Goal: Information Seeking & Learning: Learn about a topic

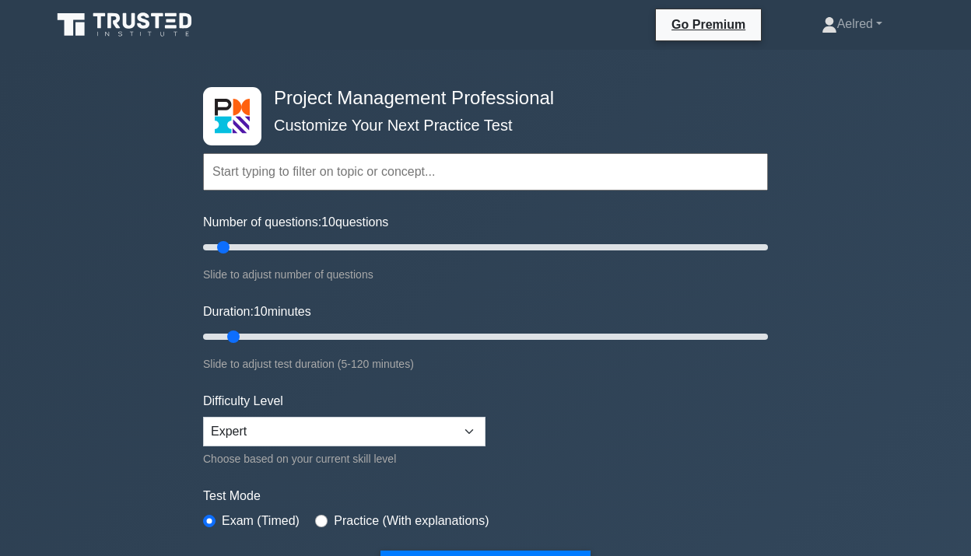
click at [368, 177] on input "text" at bounding box center [485, 171] width 565 height 37
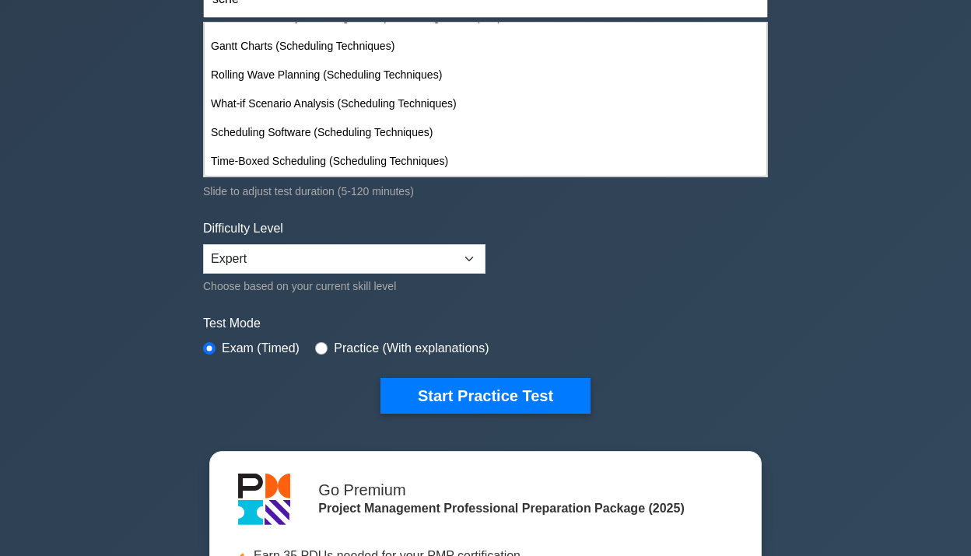
scroll to position [175, 0]
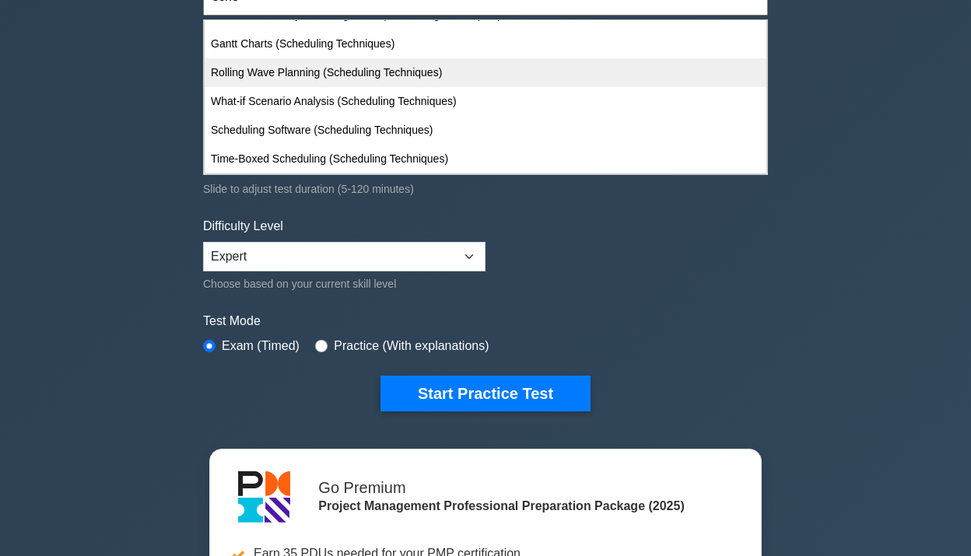
click at [471, 86] on div "Rolling Wave Planning (Scheduling Techniques)" at bounding box center [486, 72] width 562 height 29
type input "Rolling Wave Planning (Scheduling Techniques)"
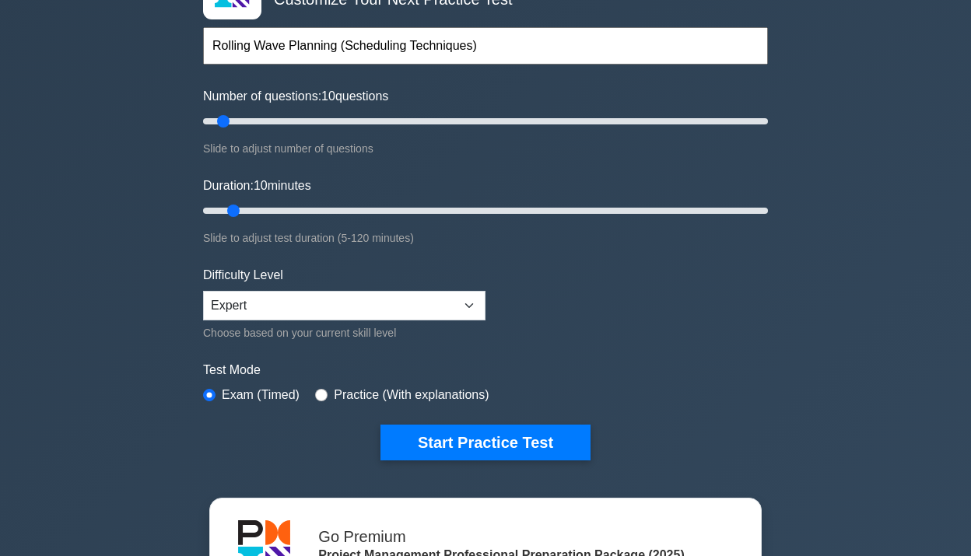
scroll to position [122, 0]
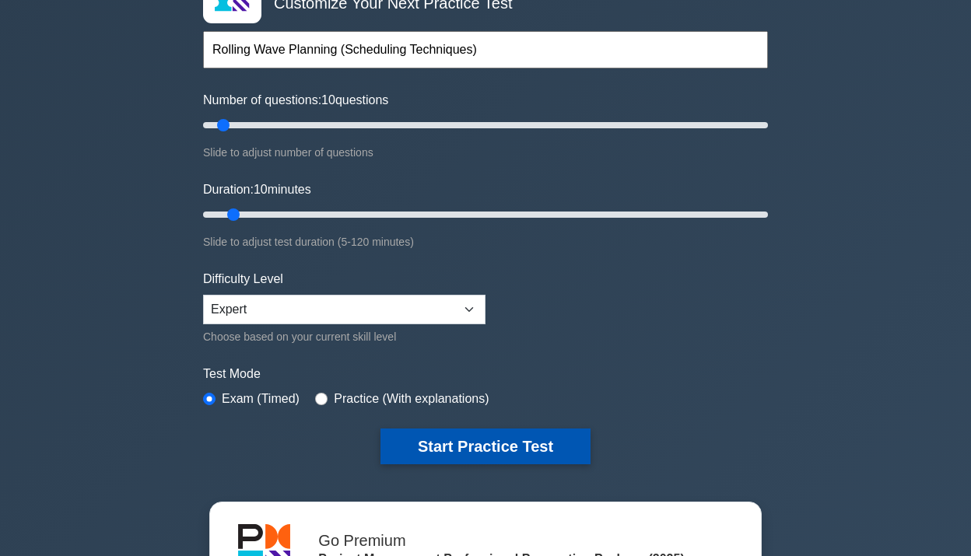
click at [433, 443] on button "Start Practice Test" at bounding box center [486, 447] width 210 height 36
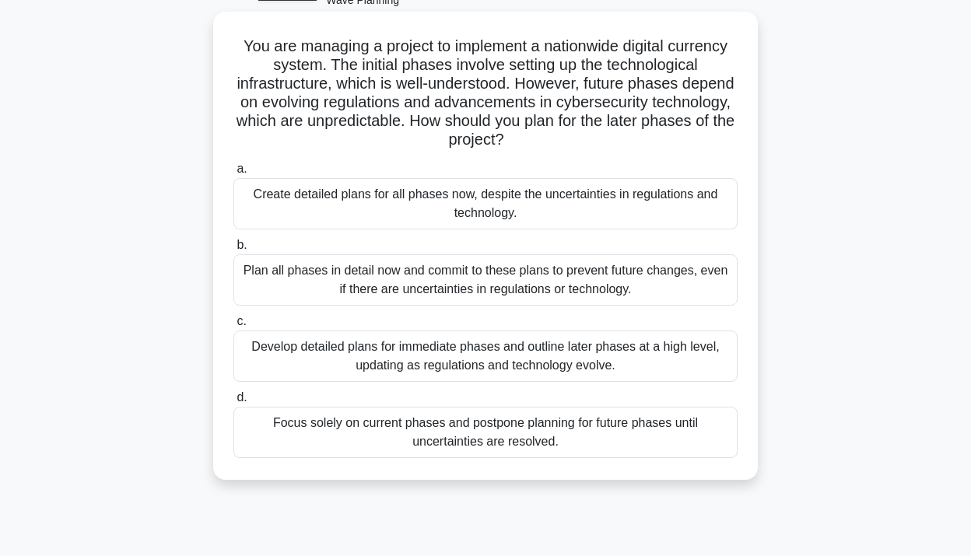
scroll to position [96, 0]
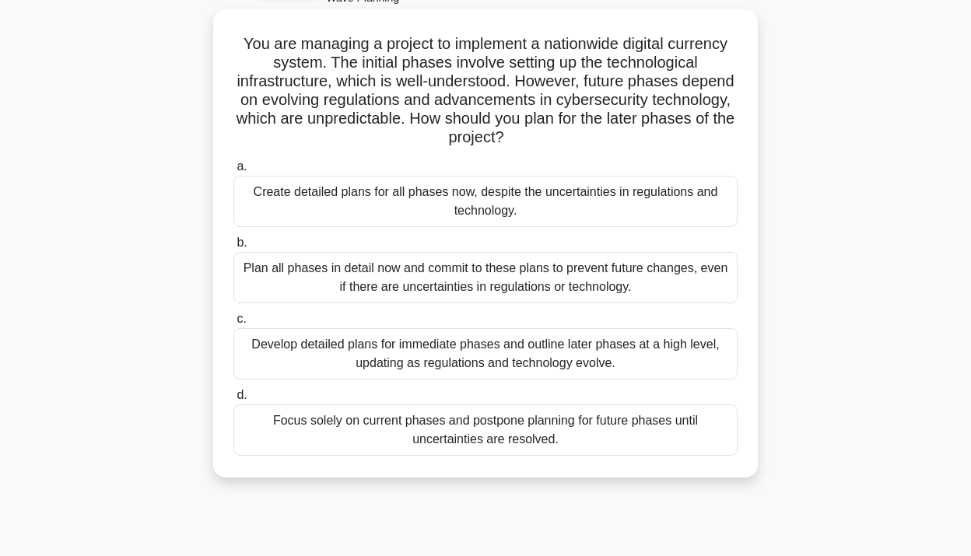
click at [589, 352] on div "Develop detailed plans for immediate phases and outline later phases at a high …" at bounding box center [485, 353] width 504 height 51
click at [233, 324] on input "c. Develop detailed plans for immediate phases and outline later phases at a hi…" at bounding box center [233, 319] width 0 height 10
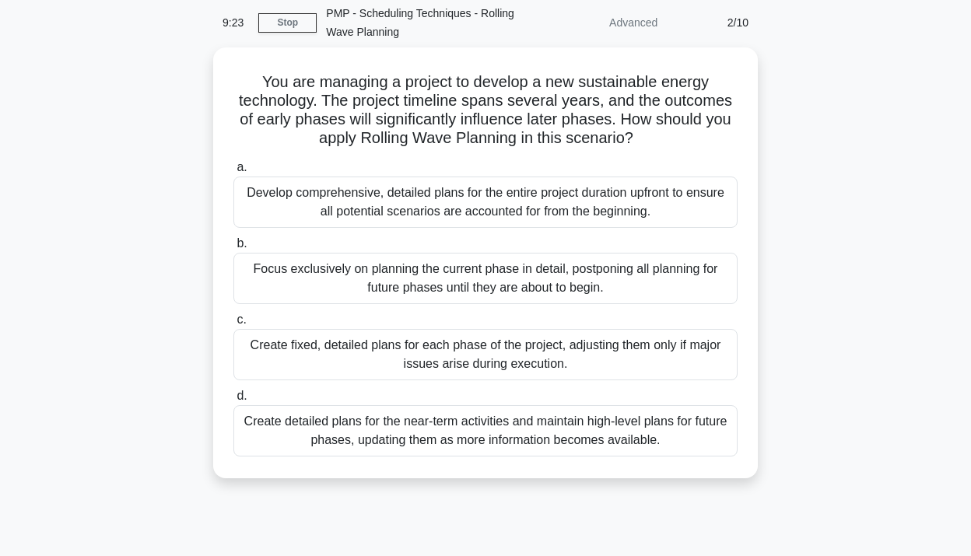
scroll to position [63, 0]
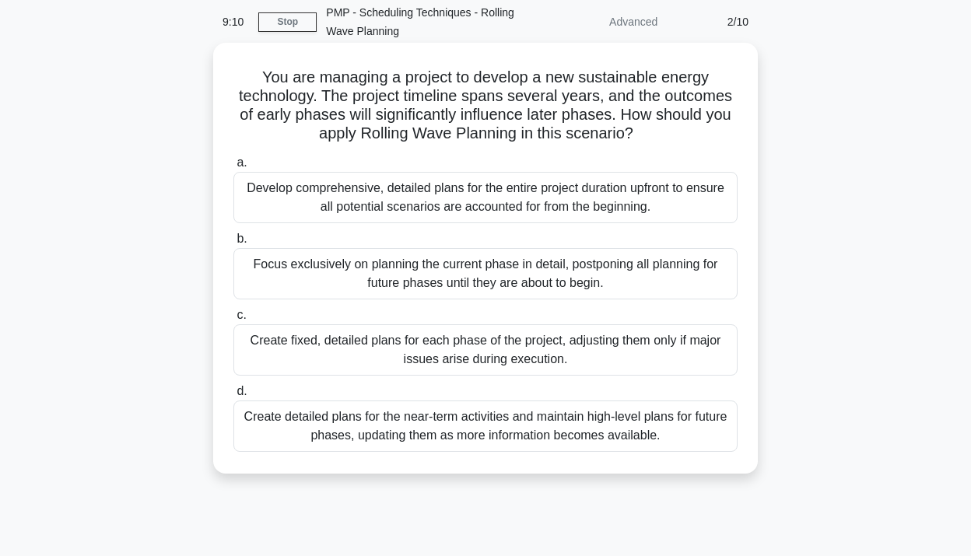
click at [640, 428] on div "Create detailed plans for the near-term activities and maintain high-level plan…" at bounding box center [485, 426] width 504 height 51
click at [233, 397] on input "d. Create detailed plans for the near-term activities and maintain high-level p…" at bounding box center [233, 392] width 0 height 10
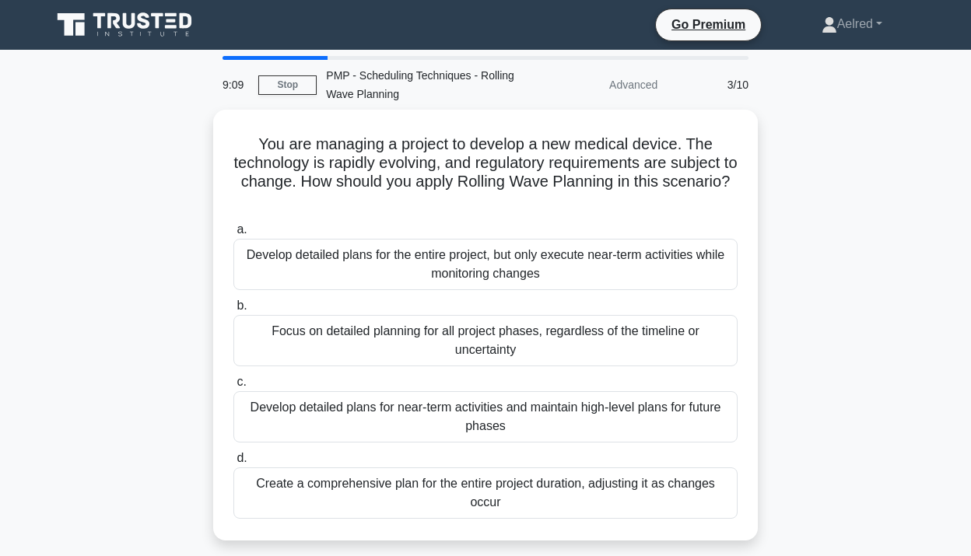
scroll to position [0, 0]
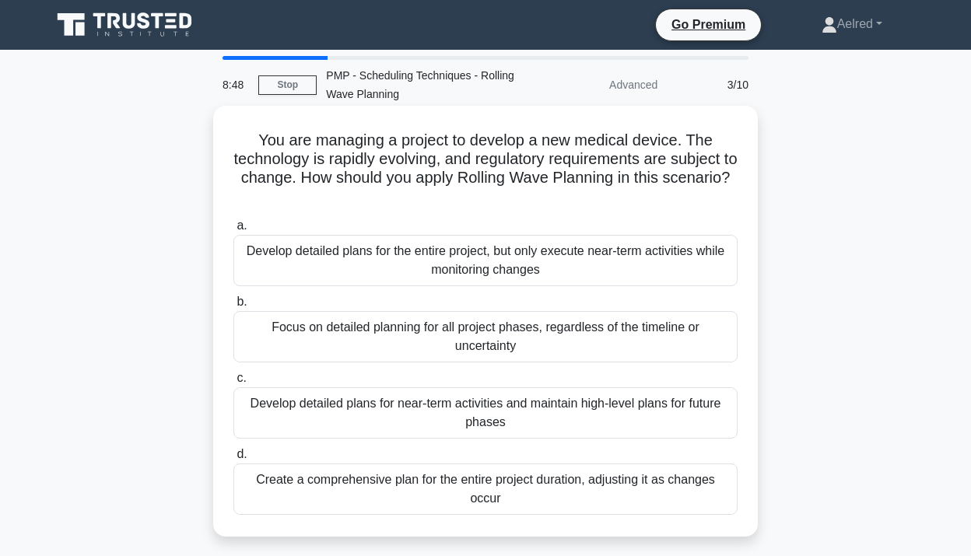
click at [679, 395] on div "Develop detailed plans for near-term activities and maintain high-level plans f…" at bounding box center [485, 413] width 504 height 51
click at [233, 384] on input "c. Develop detailed plans for near-term activities and maintain high-level plan…" at bounding box center [233, 379] width 0 height 10
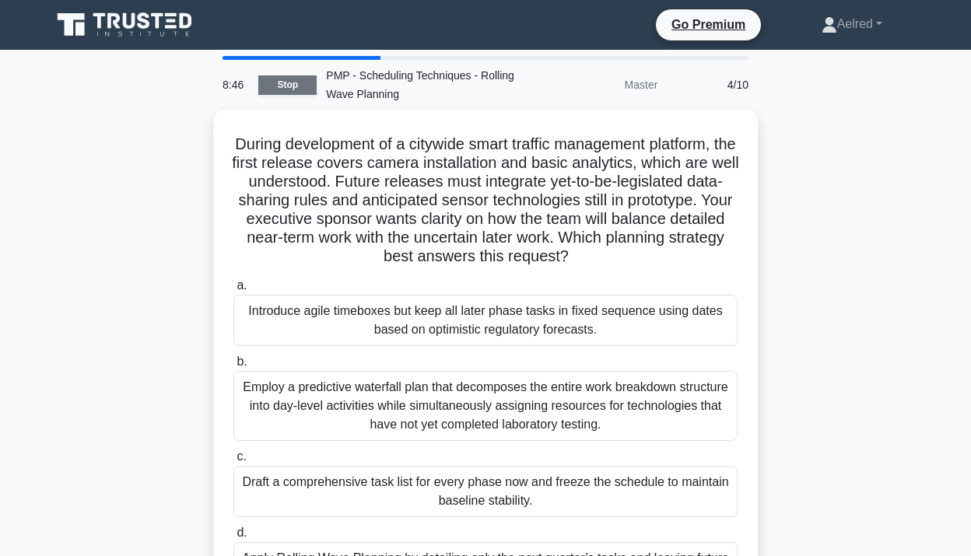
click at [275, 86] on link "Stop" at bounding box center [287, 84] width 58 height 19
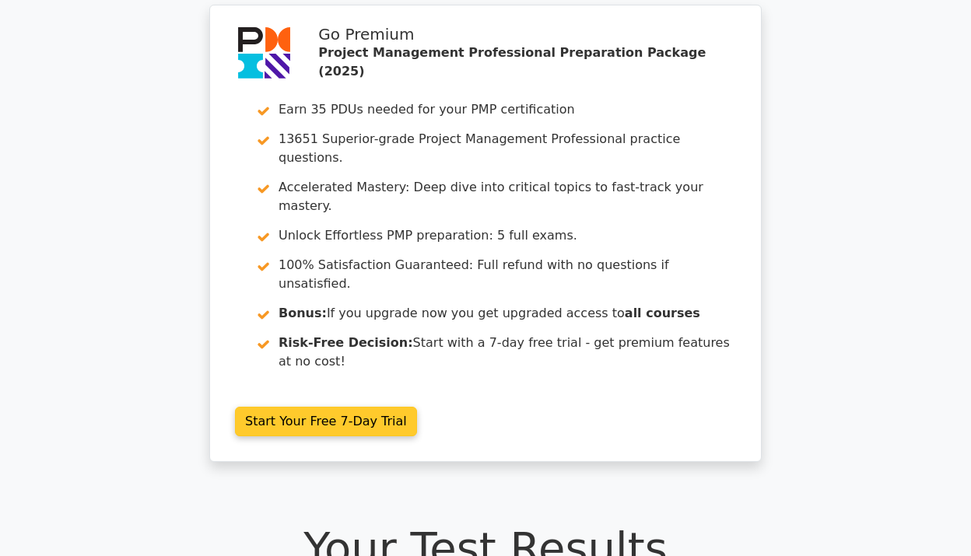
scroll to position [51, 0]
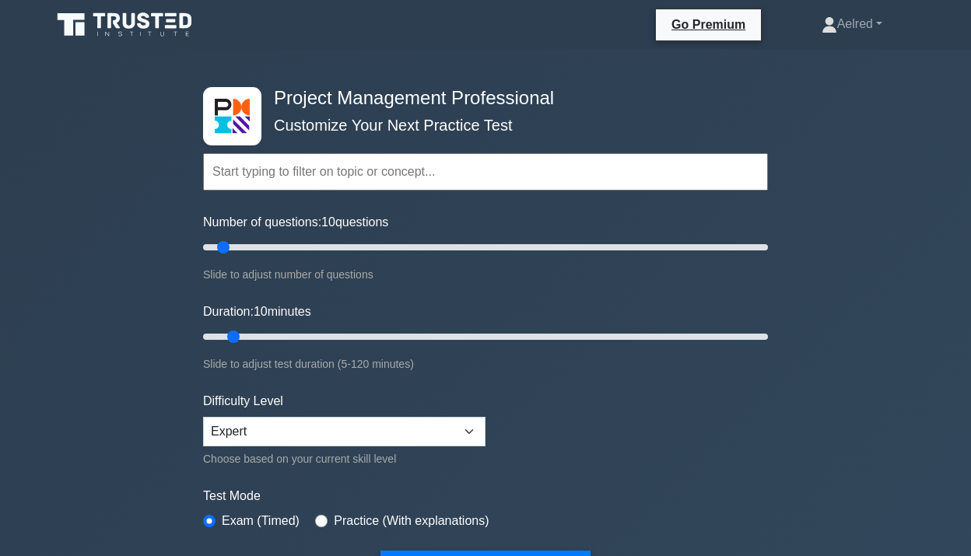
click at [457, 169] on input "text" at bounding box center [485, 171] width 565 height 37
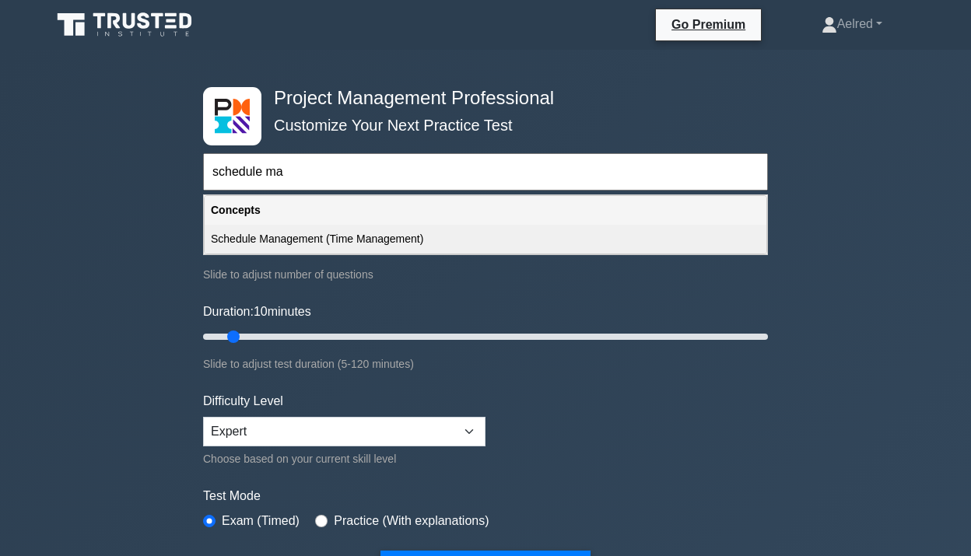
click at [345, 237] on div "Schedule Management (Time Management)" at bounding box center [486, 239] width 562 height 29
type input "Schedule Management (Time Management)"
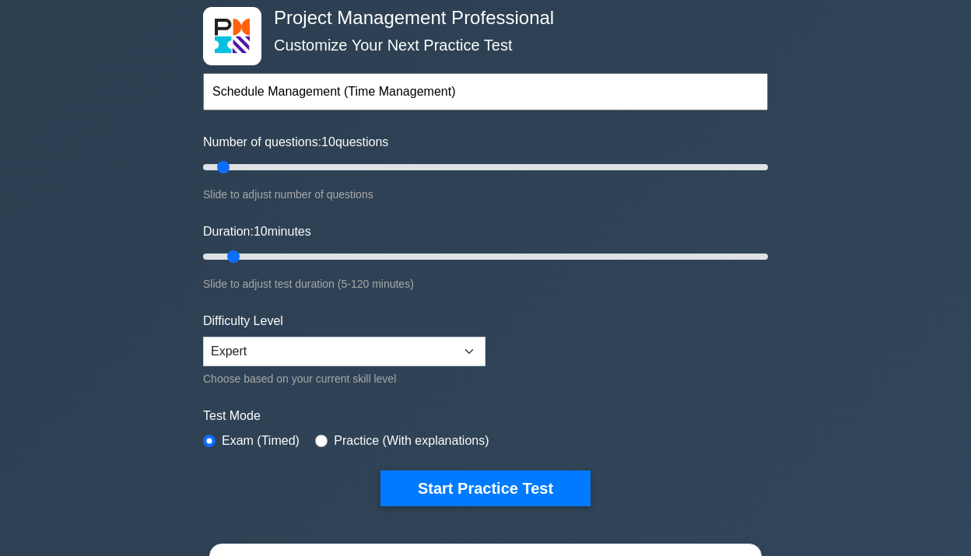
scroll to position [82, 0]
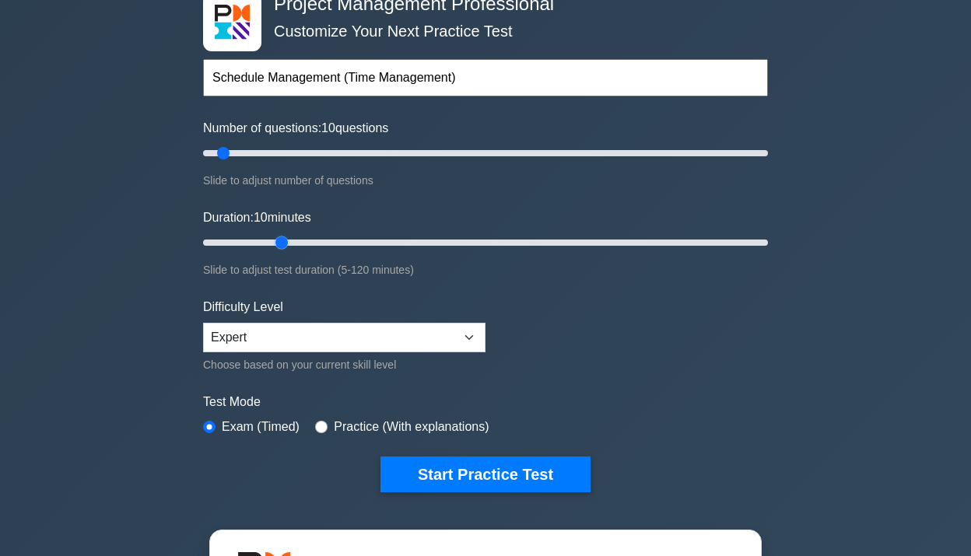
type input "20"
click at [275, 239] on input "Duration: 10 minutes" at bounding box center [485, 242] width 565 height 19
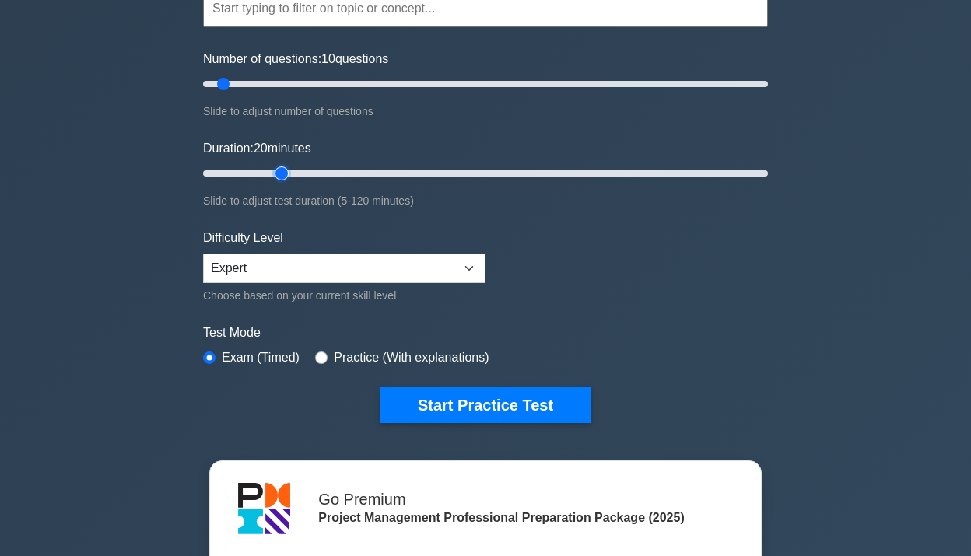
scroll to position [161, 0]
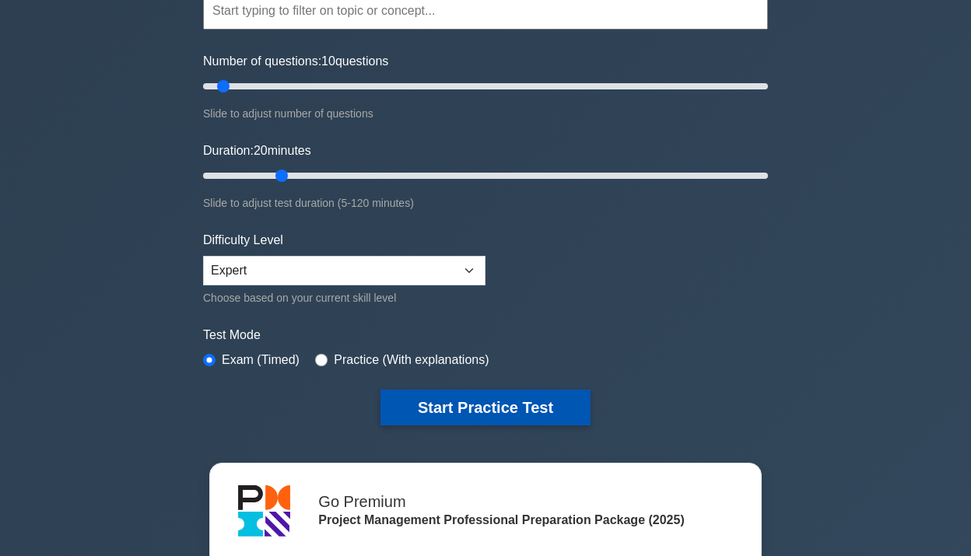
click at [477, 404] on button "Start Practice Test" at bounding box center [486, 408] width 210 height 36
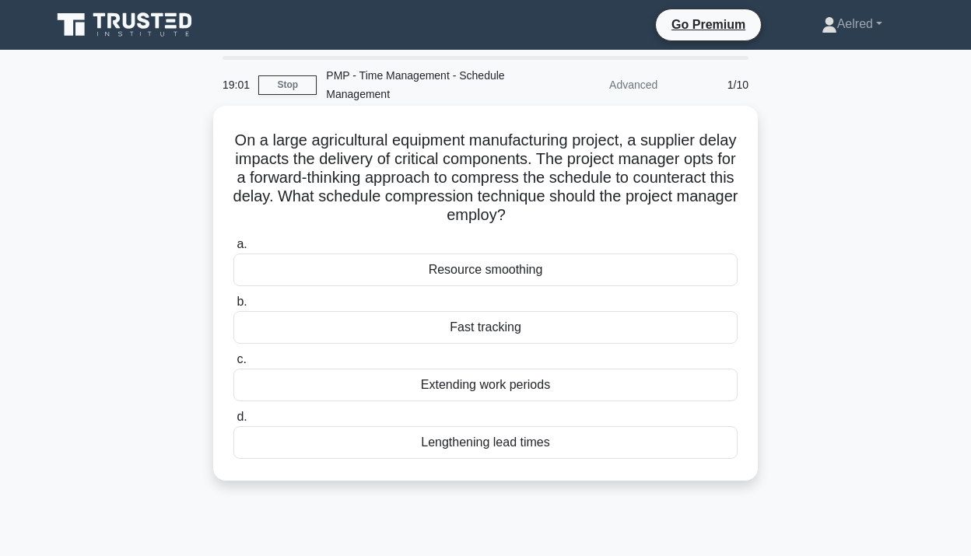
click at [584, 335] on div "Fast tracking" at bounding box center [485, 327] width 504 height 33
click at [233, 307] on input "b. Fast tracking" at bounding box center [233, 302] width 0 height 10
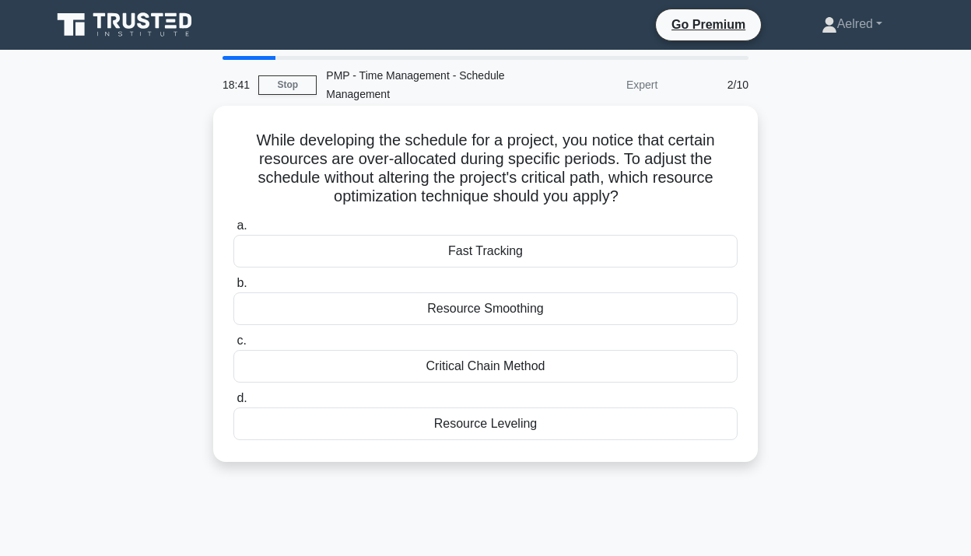
click at [538, 418] on div "Resource Leveling" at bounding box center [485, 424] width 504 height 33
click at [233, 404] on input "d. Resource Leveling" at bounding box center [233, 399] width 0 height 10
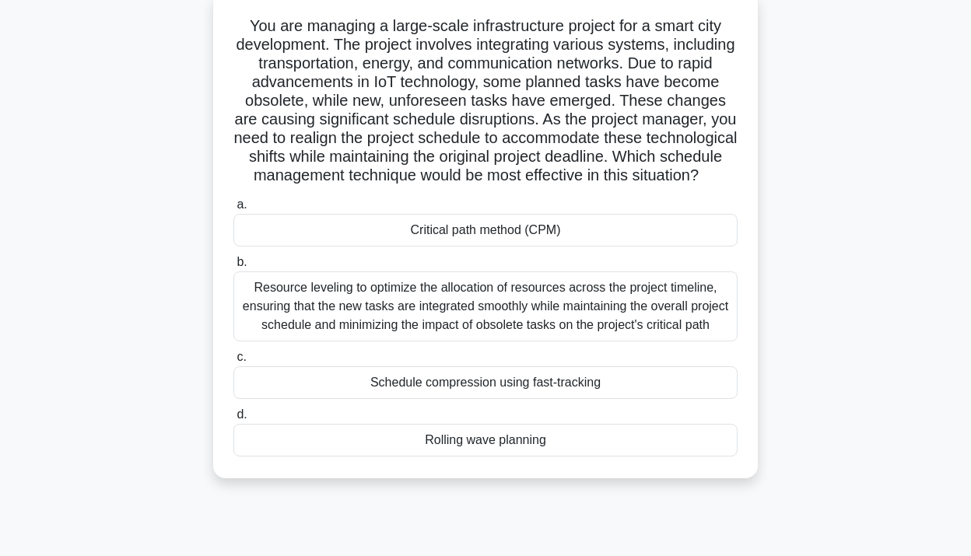
scroll to position [114, 0]
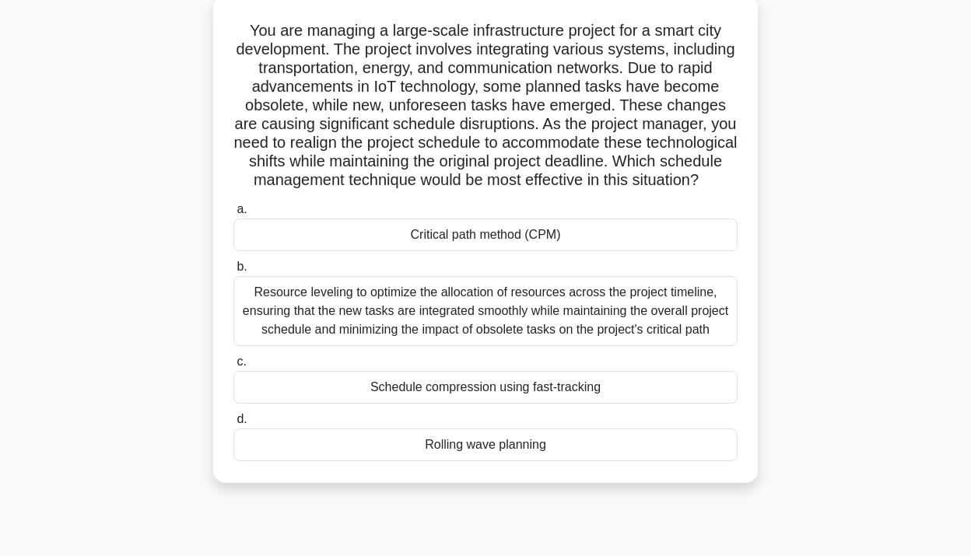
click at [594, 452] on div "Rolling wave planning" at bounding box center [485, 445] width 504 height 33
click at [233, 425] on input "d. Rolling wave planning" at bounding box center [233, 420] width 0 height 10
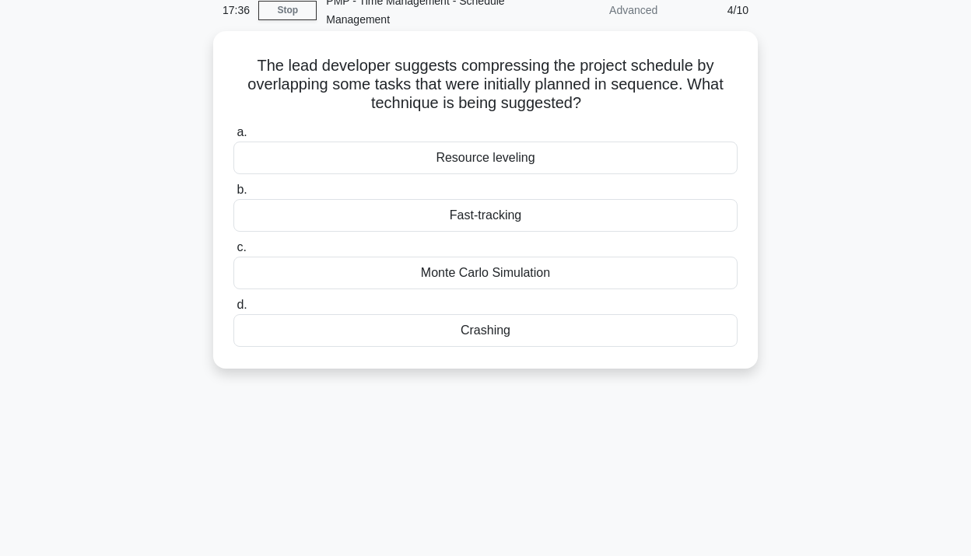
scroll to position [0, 0]
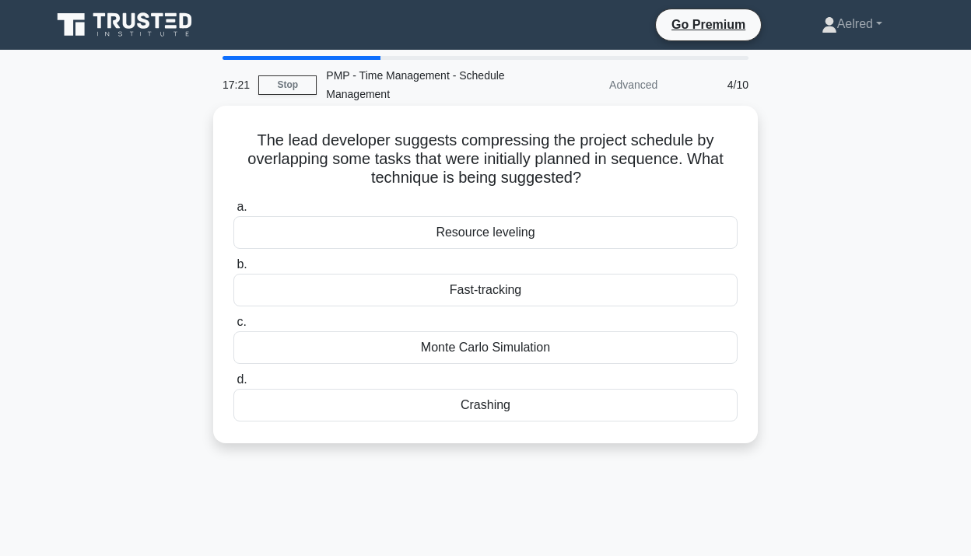
click at [630, 290] on div "Fast-tracking" at bounding box center [485, 290] width 504 height 33
click at [233, 270] on input "b. Fast-tracking" at bounding box center [233, 265] width 0 height 10
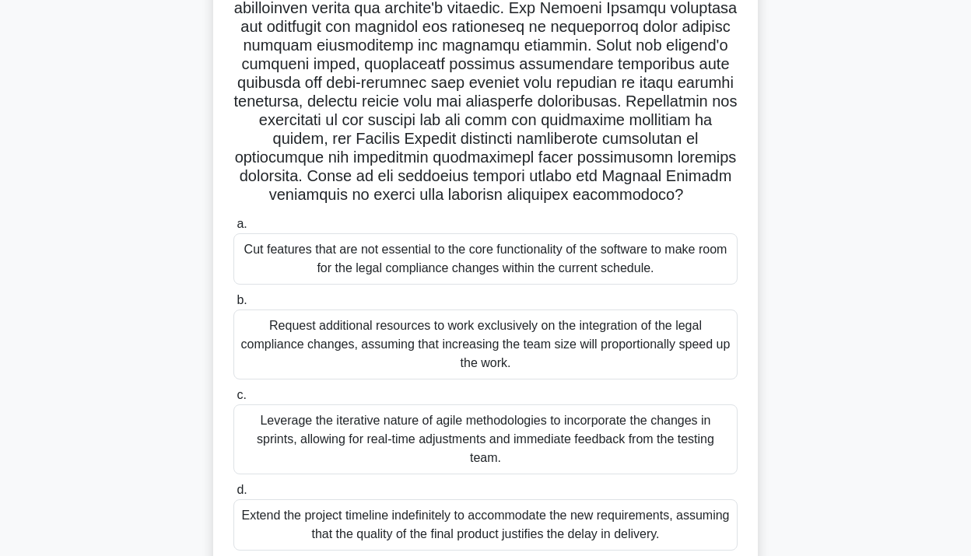
scroll to position [284, 0]
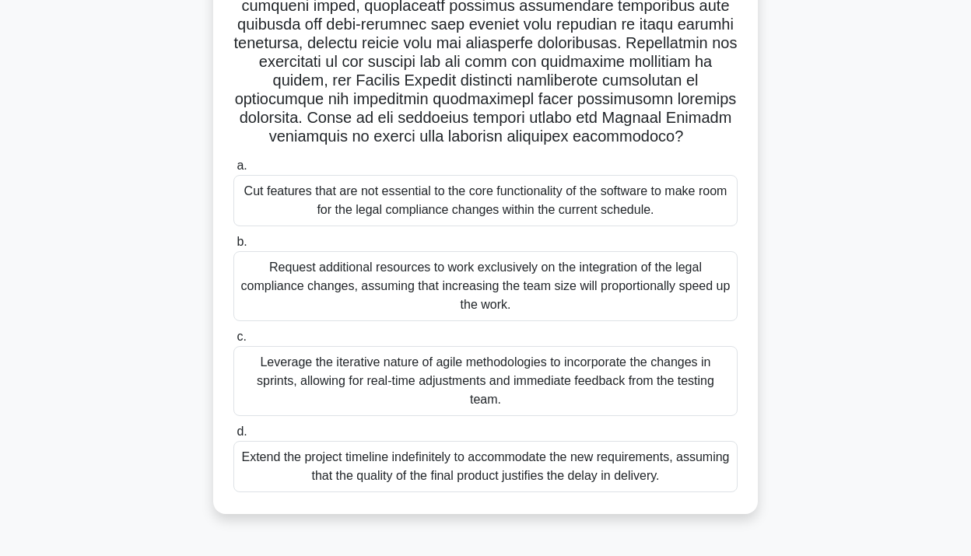
click at [554, 208] on div "Cut features that are not essential to the core functionality of the software t…" at bounding box center [485, 200] width 504 height 51
click at [233, 171] on input "a. Cut features that are not essential to the core functionality of the softwar…" at bounding box center [233, 166] width 0 height 10
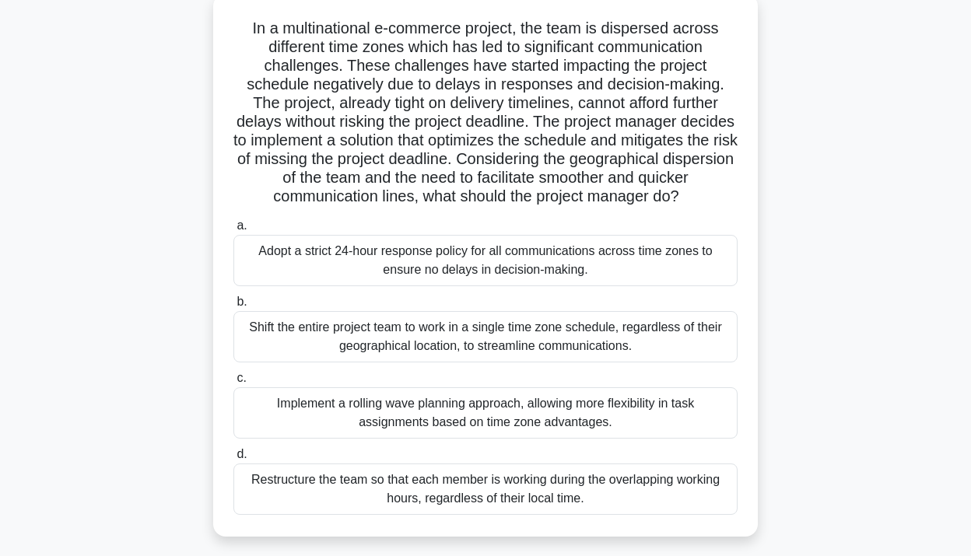
scroll to position [125, 0]
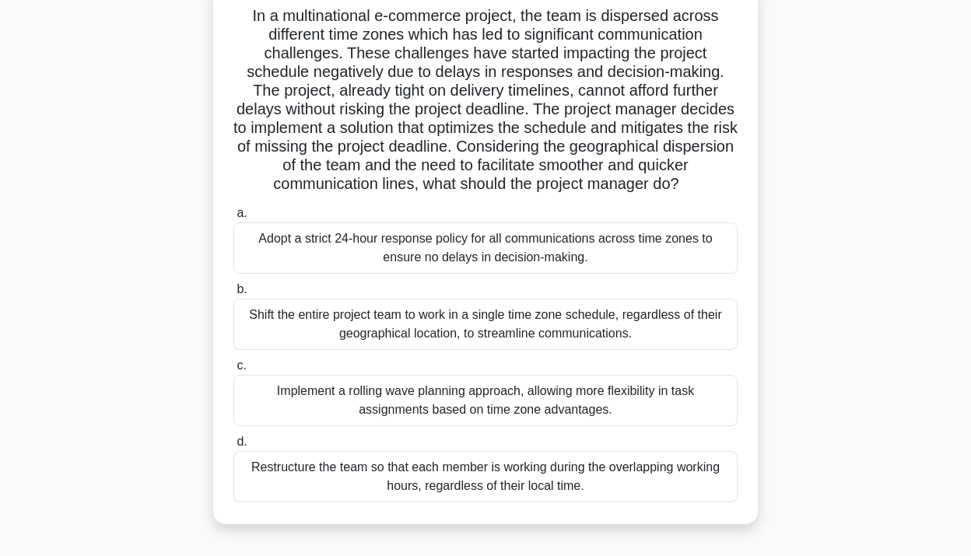
click at [632, 400] on div "Implement a rolling wave planning approach, allowing more flexibility in task a…" at bounding box center [485, 400] width 504 height 51
click at [233, 371] on input "c. Implement a rolling wave planning approach, allowing more flexibility in tas…" at bounding box center [233, 366] width 0 height 10
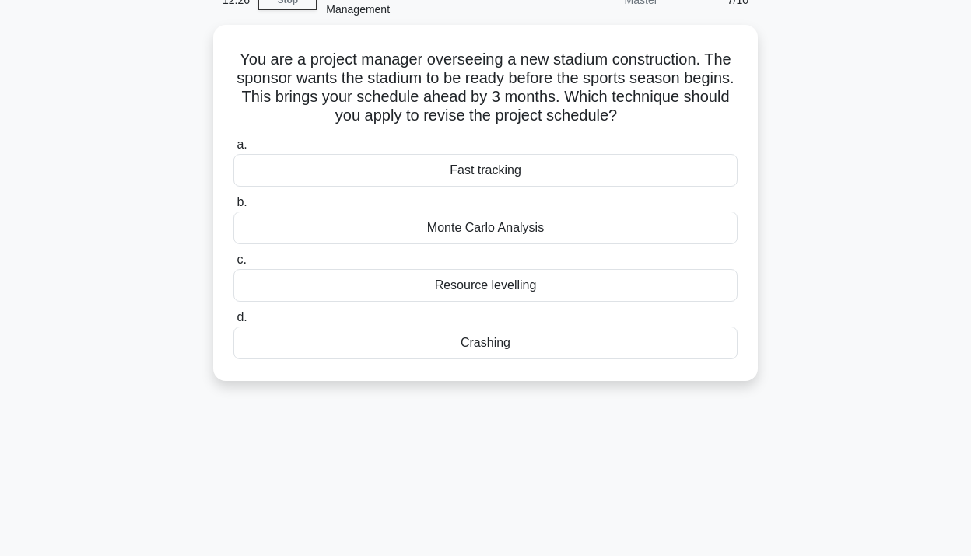
scroll to position [0, 0]
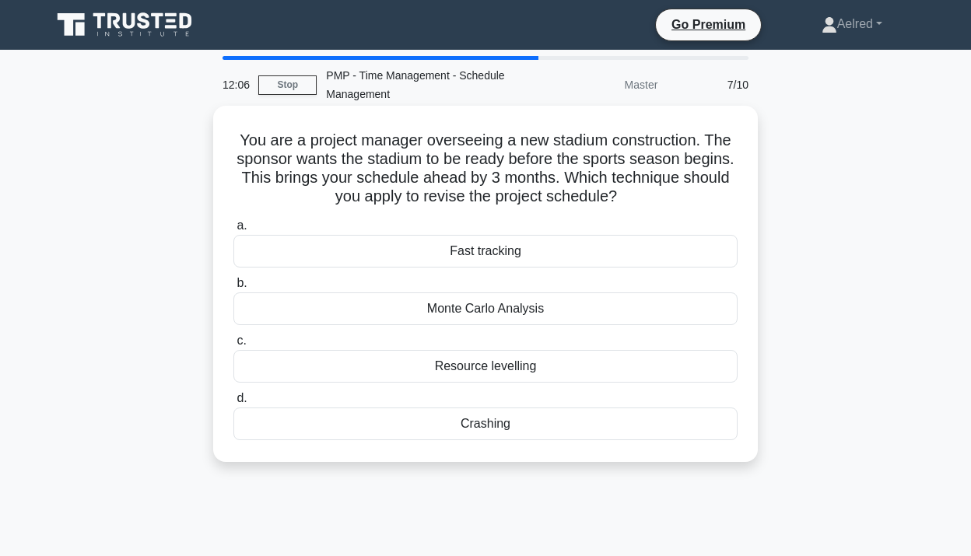
click at [578, 425] on div "Crashing" at bounding box center [485, 424] width 504 height 33
click at [233, 404] on input "d. Crashing" at bounding box center [233, 399] width 0 height 10
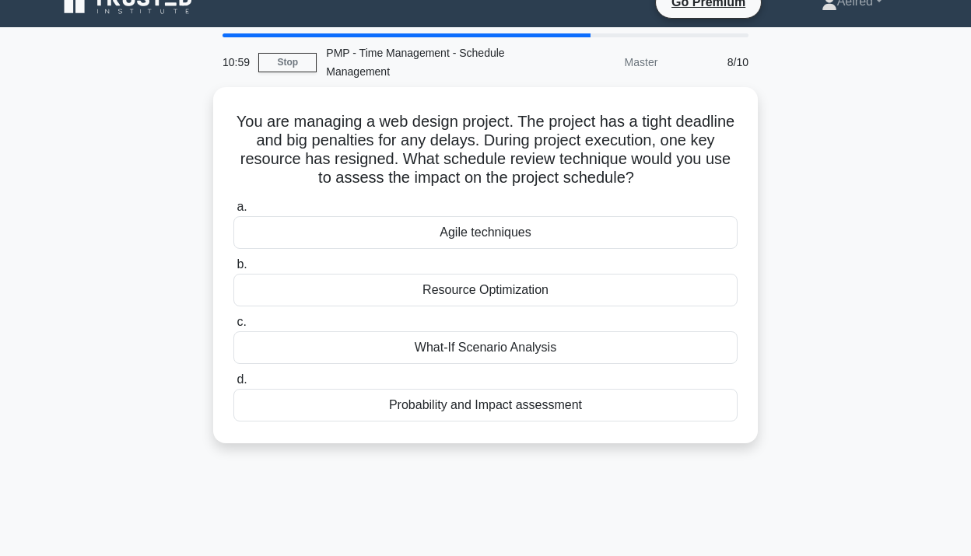
scroll to position [23, 0]
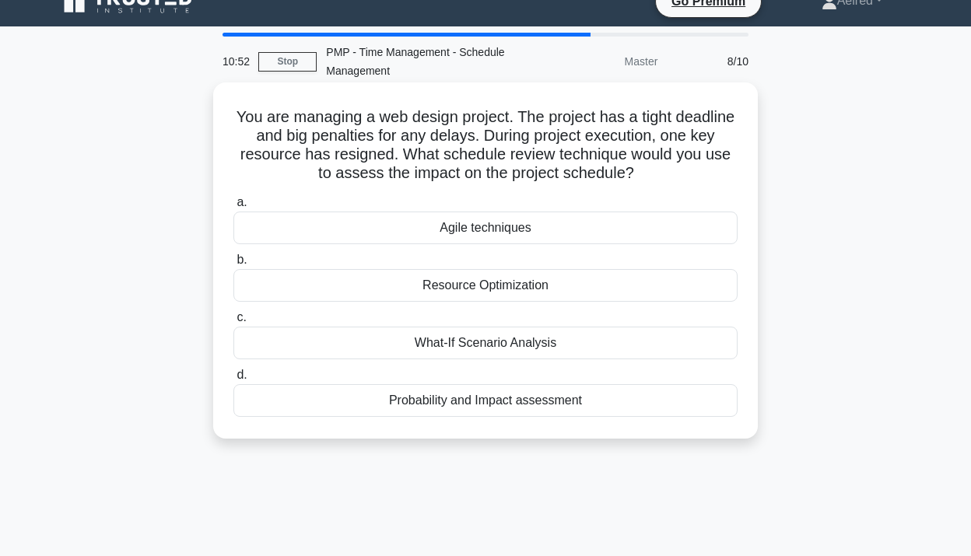
click at [585, 343] on div "What-If Scenario Analysis" at bounding box center [485, 343] width 504 height 33
click at [233, 323] on input "c. What-If Scenario Analysis" at bounding box center [233, 318] width 0 height 10
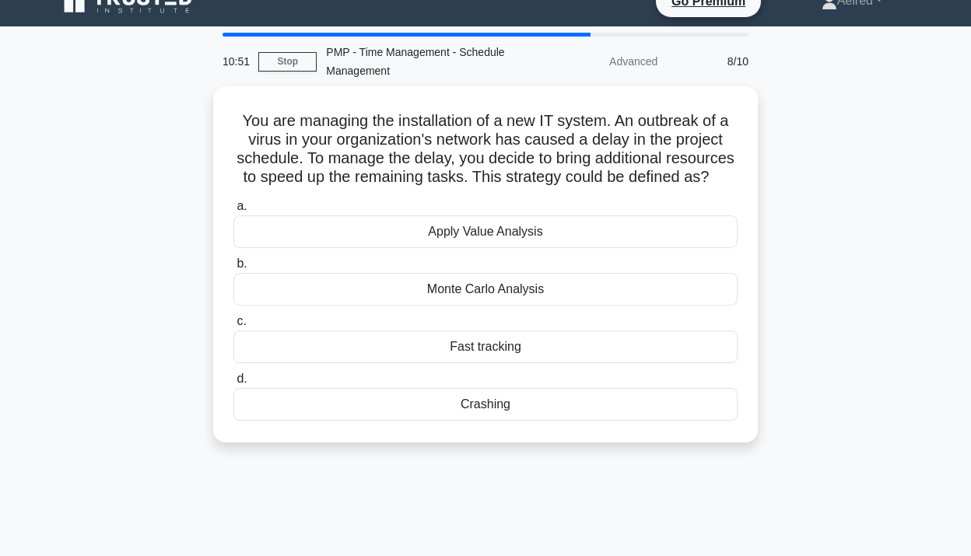
scroll to position [0, 0]
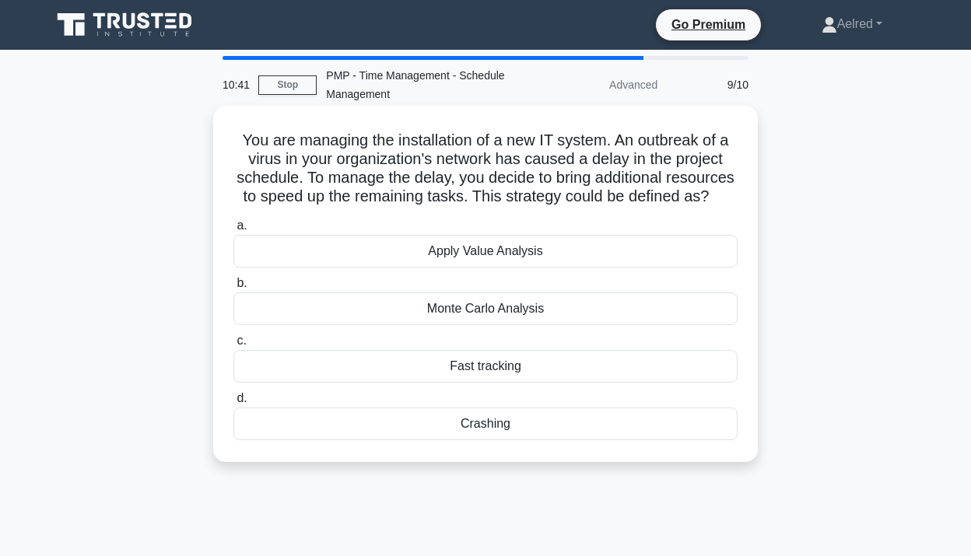
click at [586, 424] on div "Crashing" at bounding box center [485, 424] width 504 height 33
click at [233, 404] on input "d. Crashing" at bounding box center [233, 399] width 0 height 10
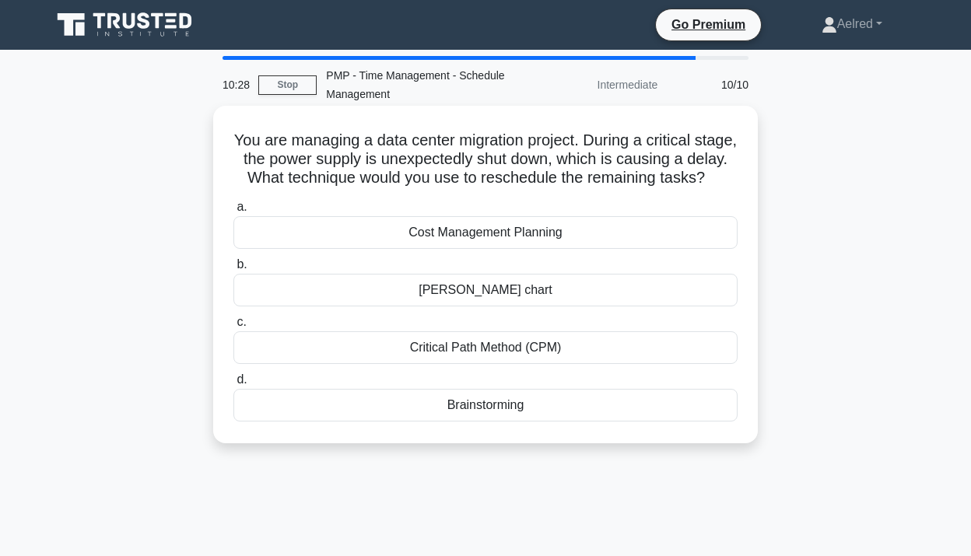
click at [656, 352] on div "Critical Path Method (CPM)" at bounding box center [485, 347] width 504 height 33
click at [233, 328] on input "c. Critical Path Method (CPM)" at bounding box center [233, 322] width 0 height 10
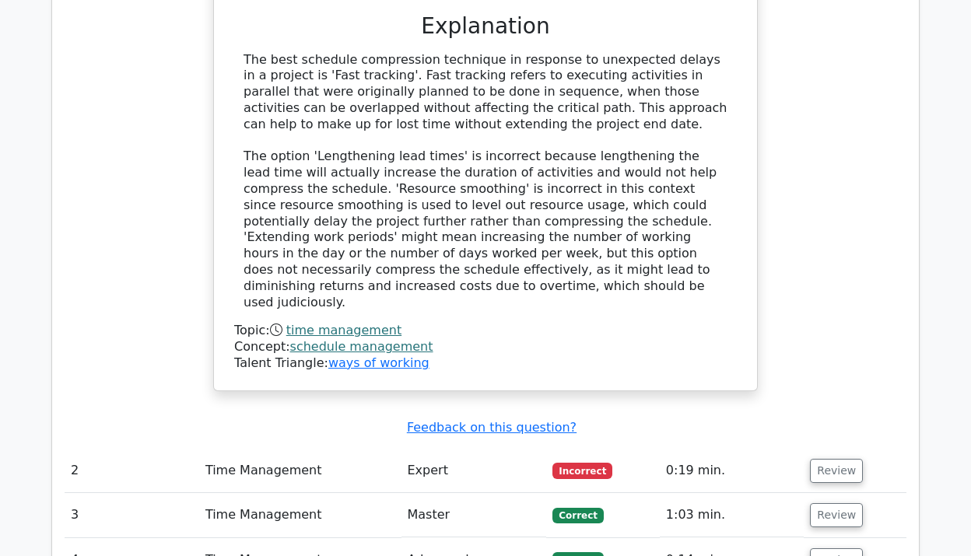
scroll to position [1656, 0]
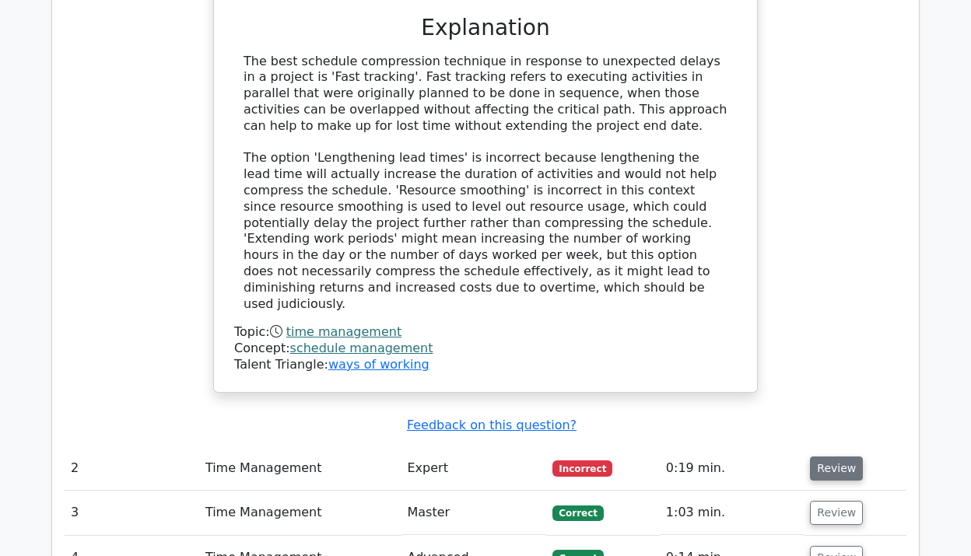
click at [814, 457] on button "Review" at bounding box center [836, 469] width 53 height 24
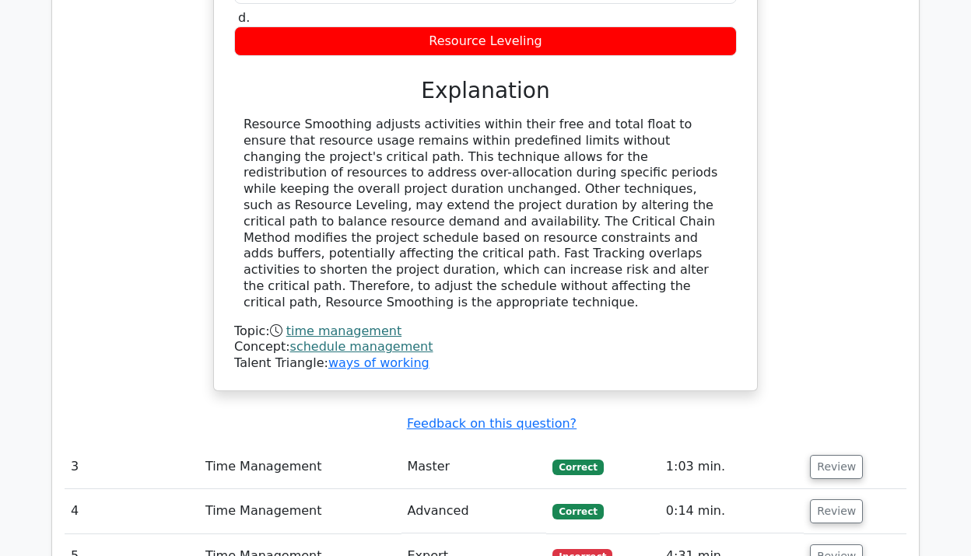
scroll to position [2436, 0]
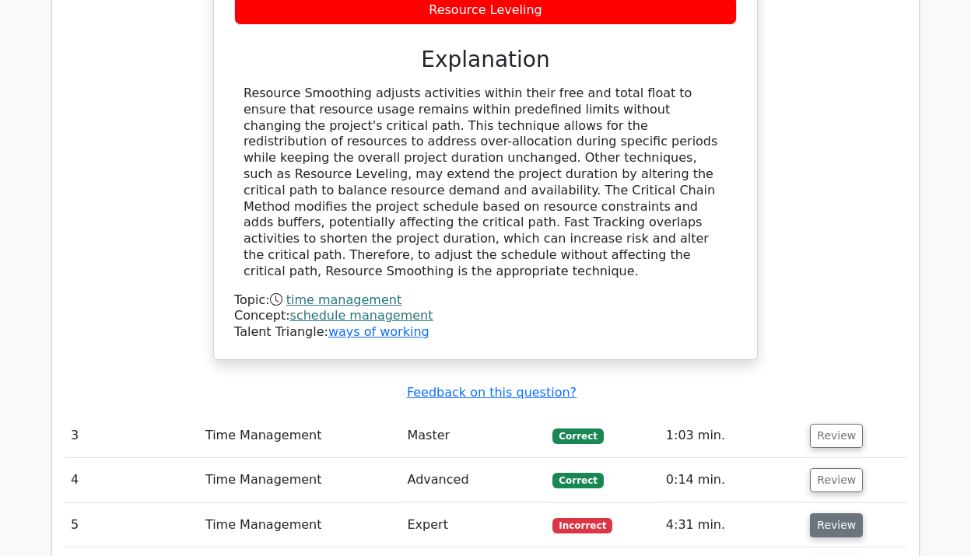
click at [828, 514] on button "Review" at bounding box center [836, 526] width 53 height 24
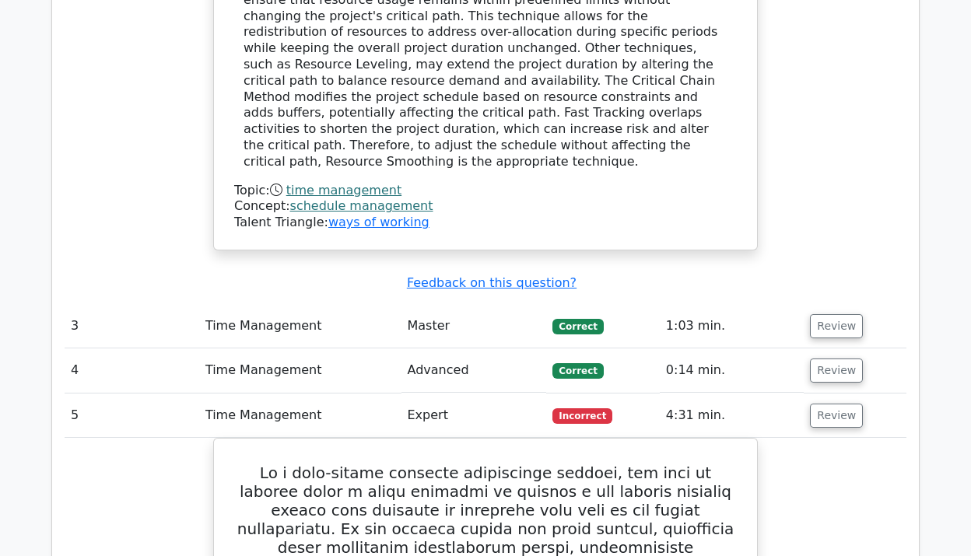
scroll to position [2547, 0]
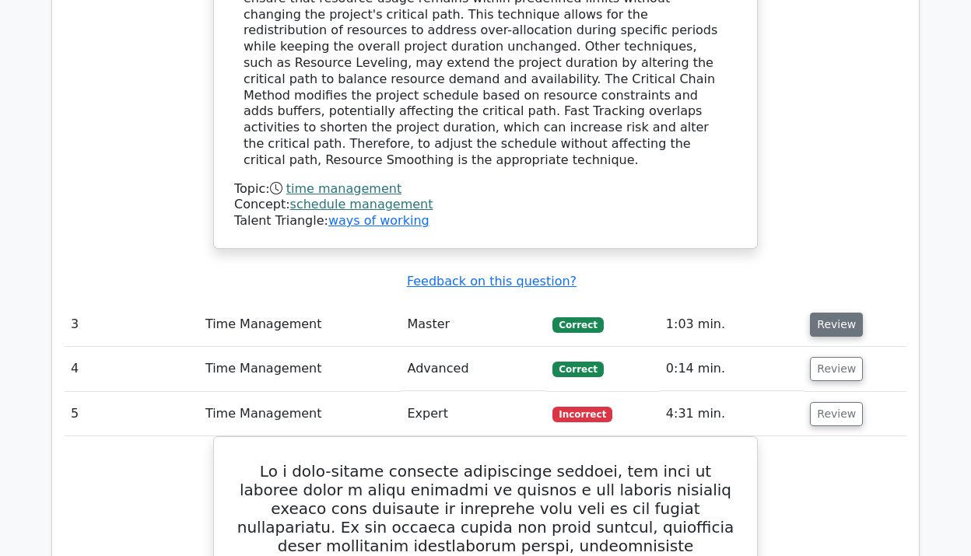
click at [825, 313] on button "Review" at bounding box center [836, 325] width 53 height 24
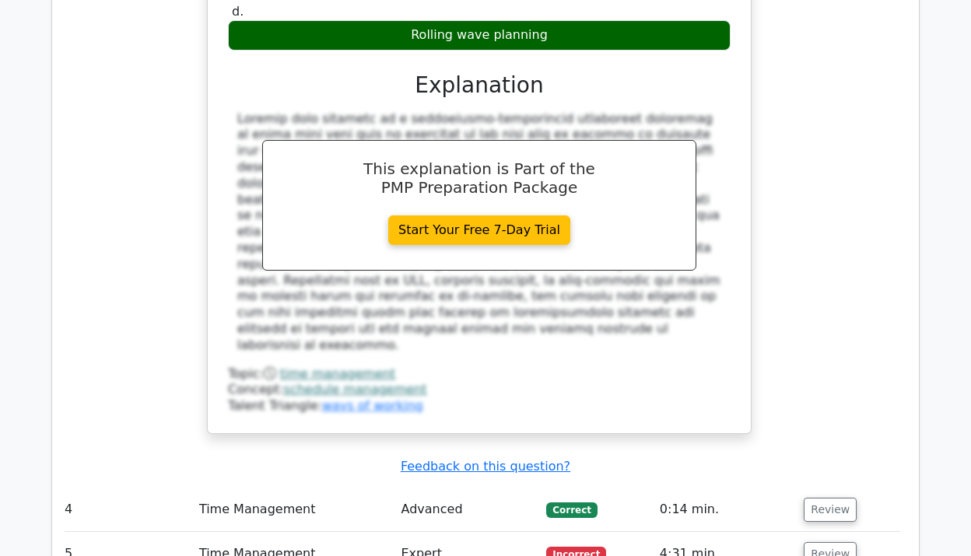
scroll to position [3556, 0]
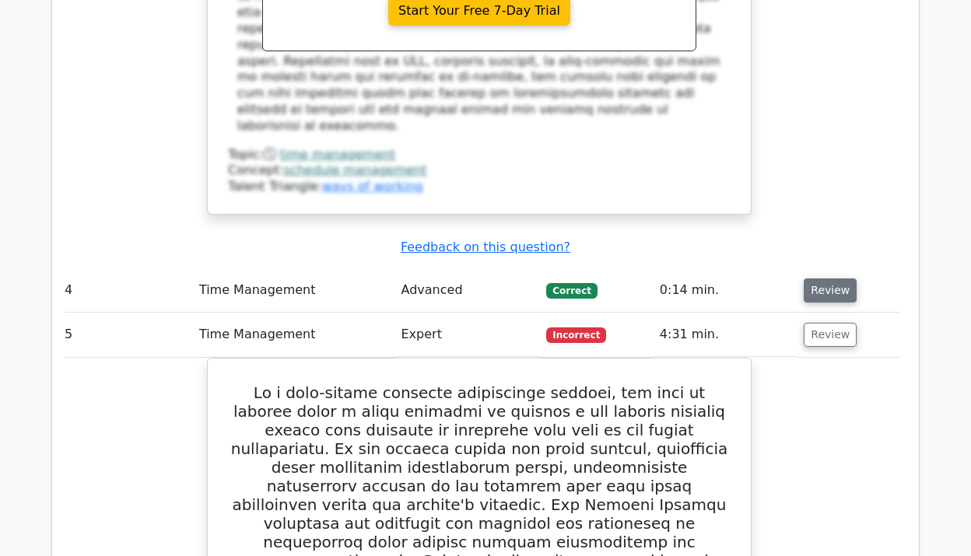
click at [808, 279] on button "Review" at bounding box center [830, 291] width 53 height 24
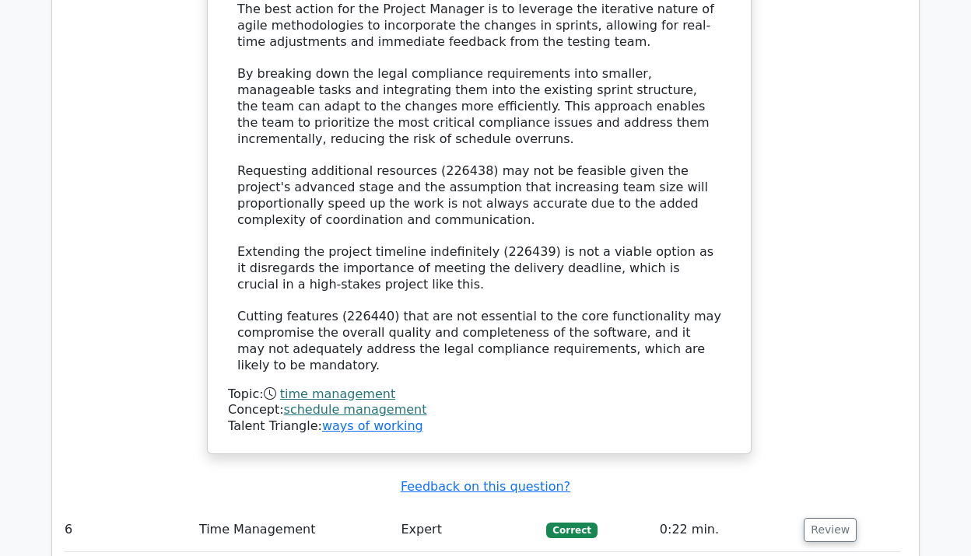
scroll to position [5393, 0]
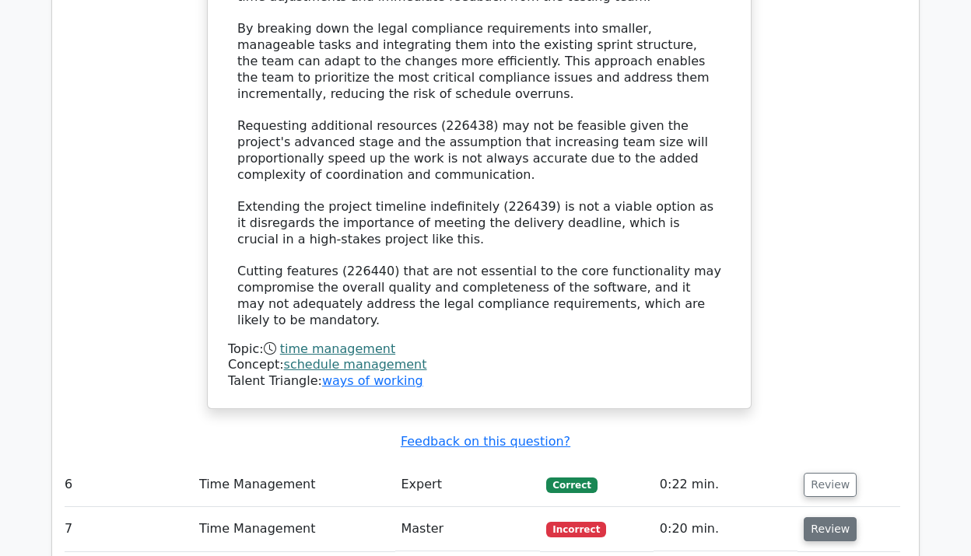
click at [828, 517] on button "Review" at bounding box center [830, 529] width 53 height 24
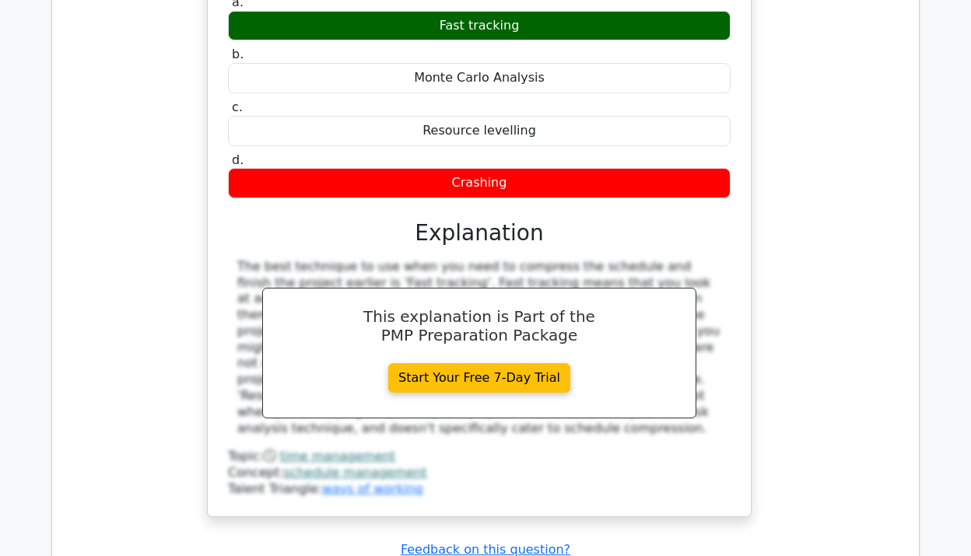
scroll to position [6181, 0]
